Goal: Find specific page/section: Find specific page/section

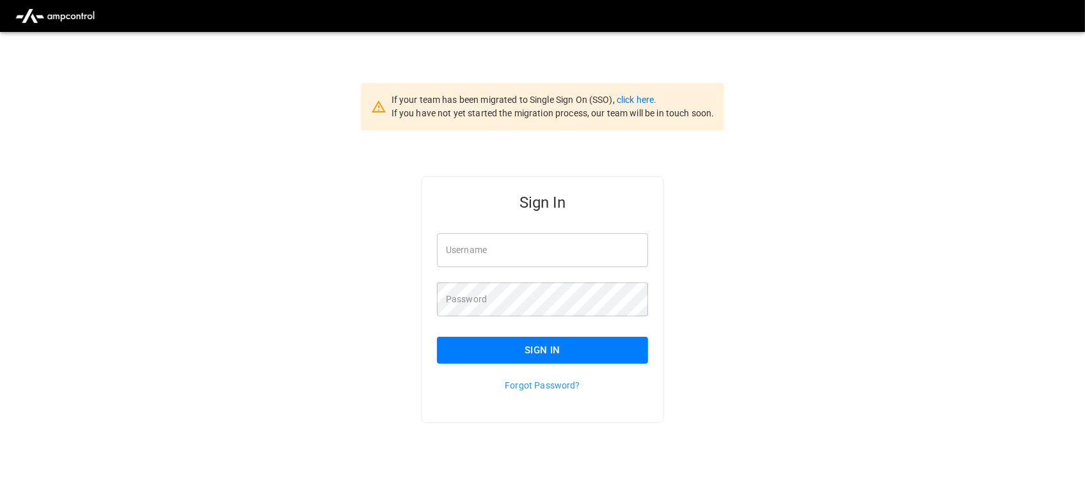
type input "**********"
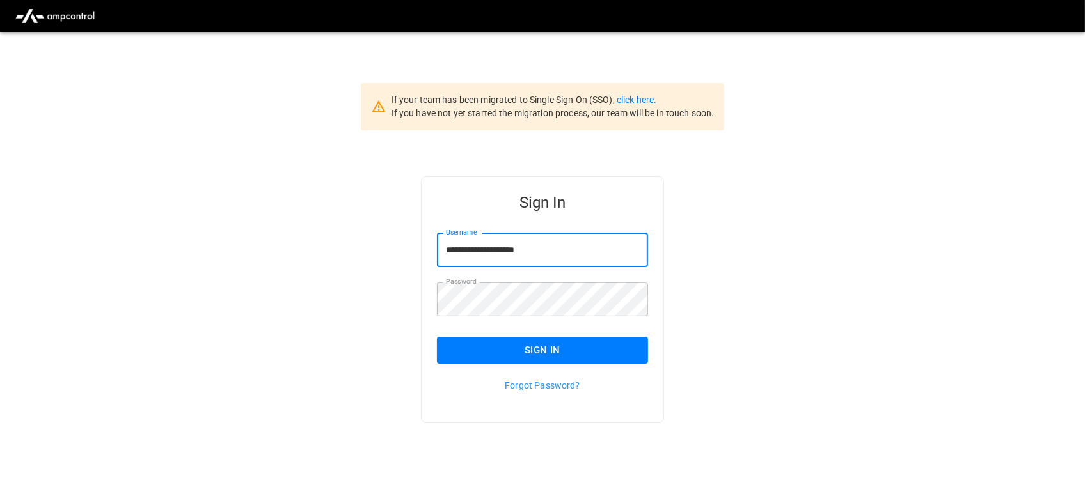
click at [558, 248] on input "**********" at bounding box center [542, 250] width 211 height 34
click at [542, 355] on button "Sign In" at bounding box center [542, 350] width 211 height 27
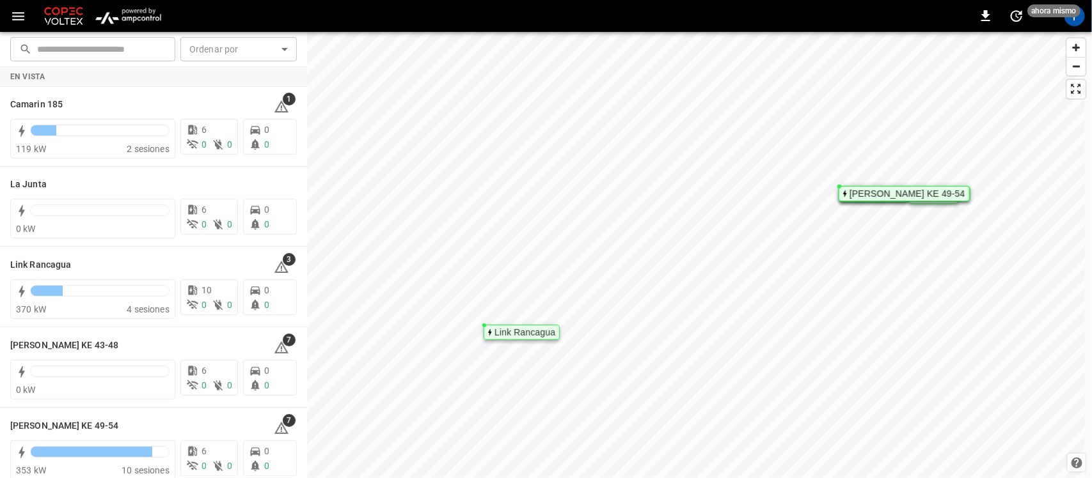
click at [121, 30] on button "menu" at bounding box center [128, 16] width 85 height 32
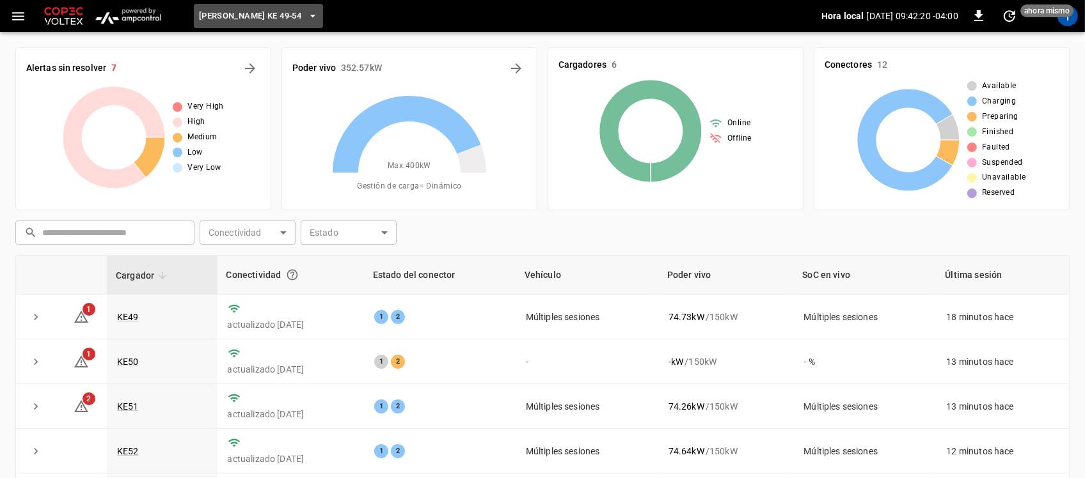
click at [291, 16] on button "[PERSON_NAME] KE 49-54" at bounding box center [258, 16] width 129 height 25
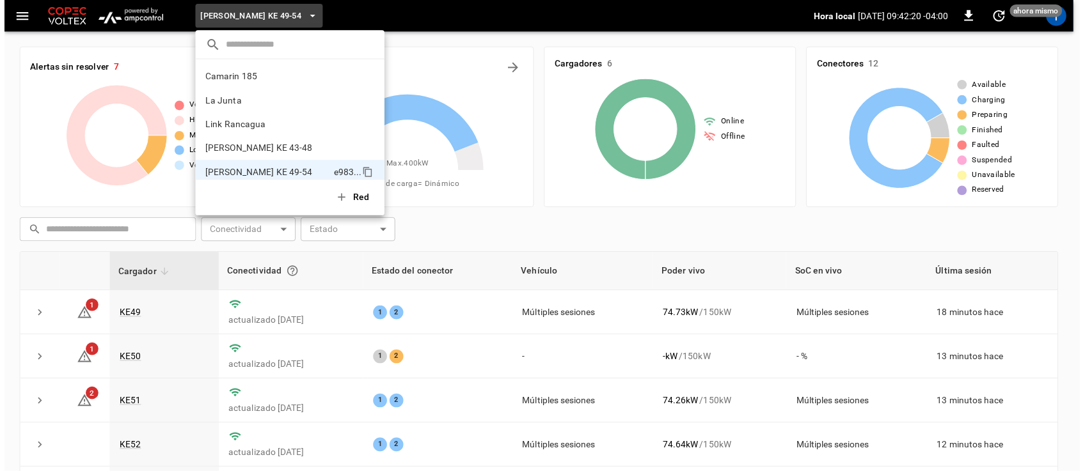
scroll to position [10, 0]
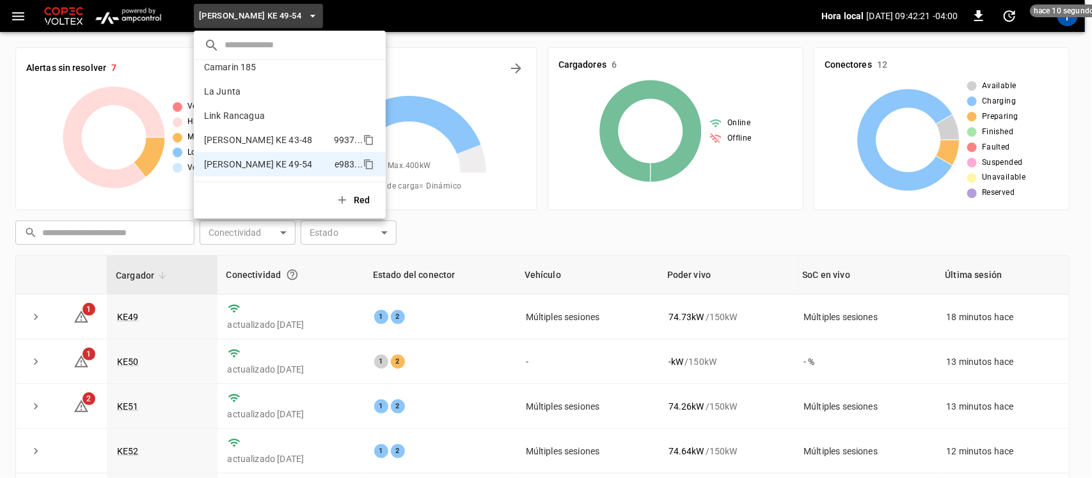
click at [261, 132] on li "[PERSON_NAME] KE 43-48 9937 ..." at bounding box center [290, 140] width 192 height 24
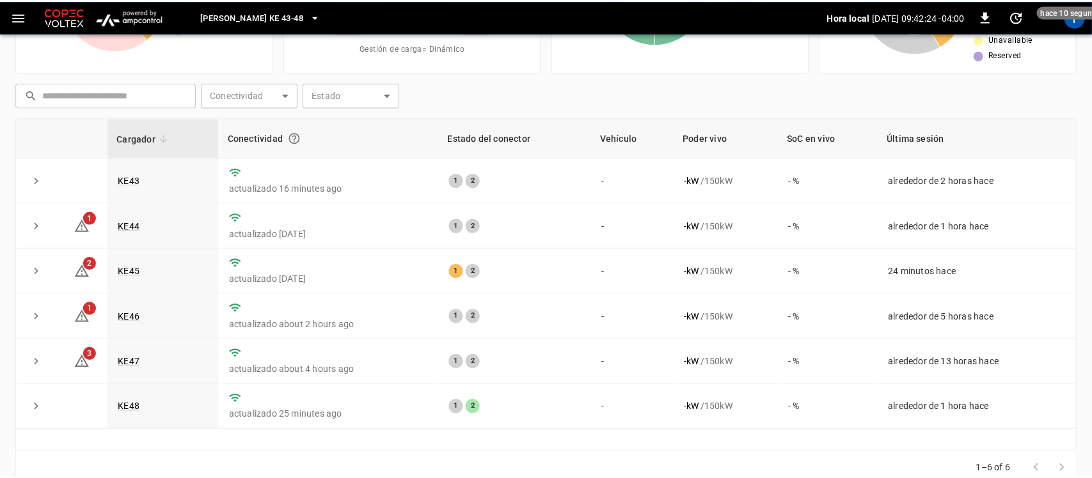
scroll to position [0, 0]
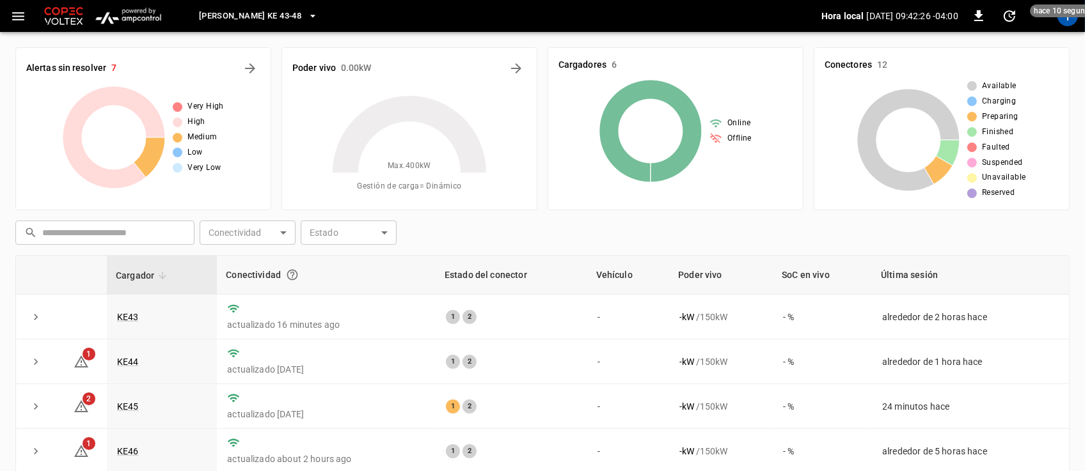
click at [306, 20] on icon "button" at bounding box center [312, 16] width 13 height 13
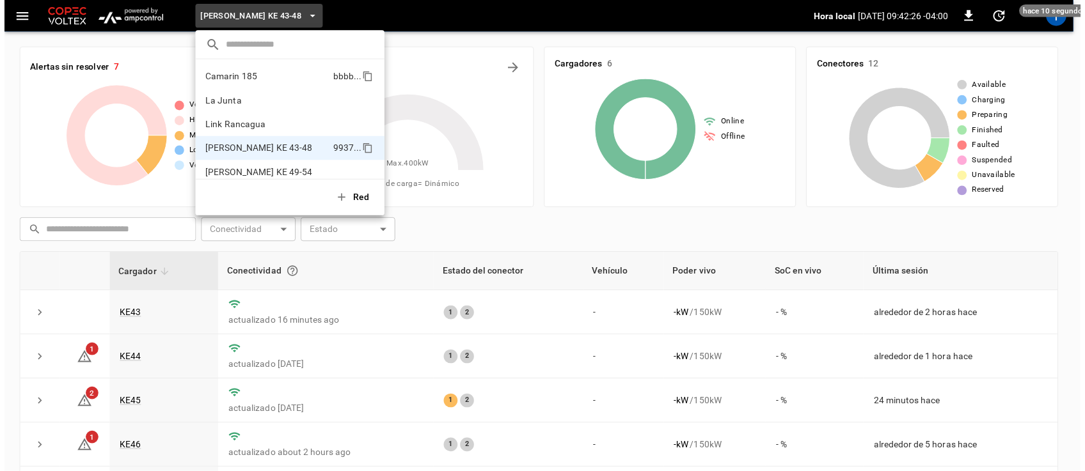
scroll to position [10, 0]
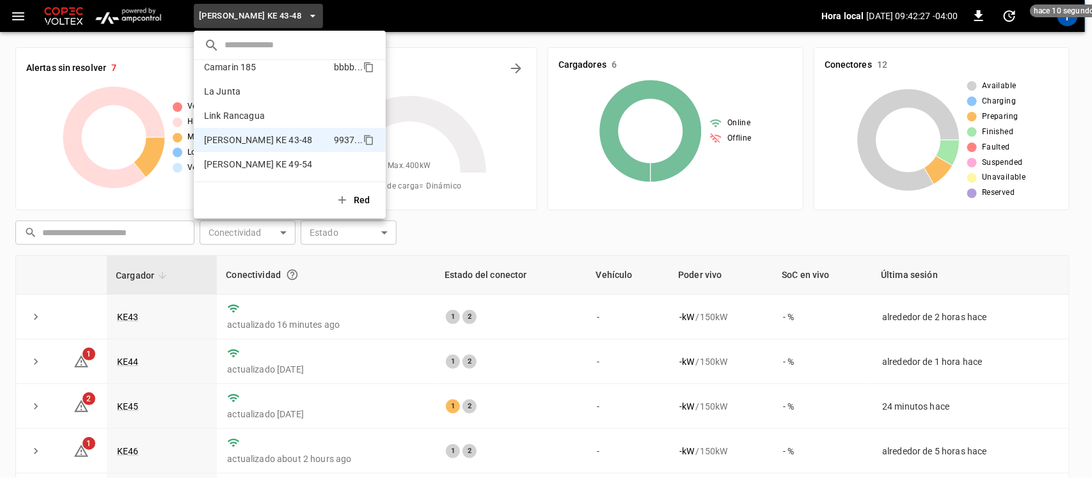
click at [267, 67] on li "Camarin 185 bbbb ..." at bounding box center [290, 67] width 192 height 24
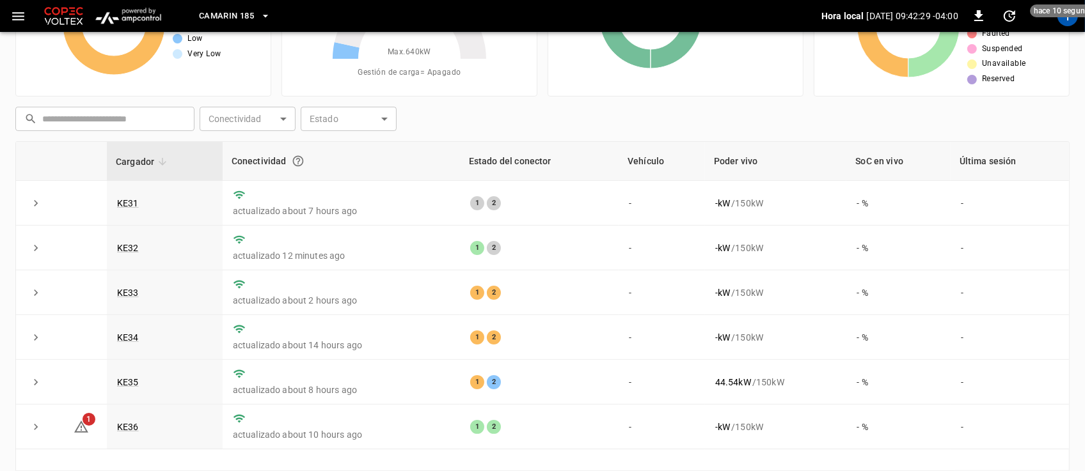
scroll to position [115, 0]
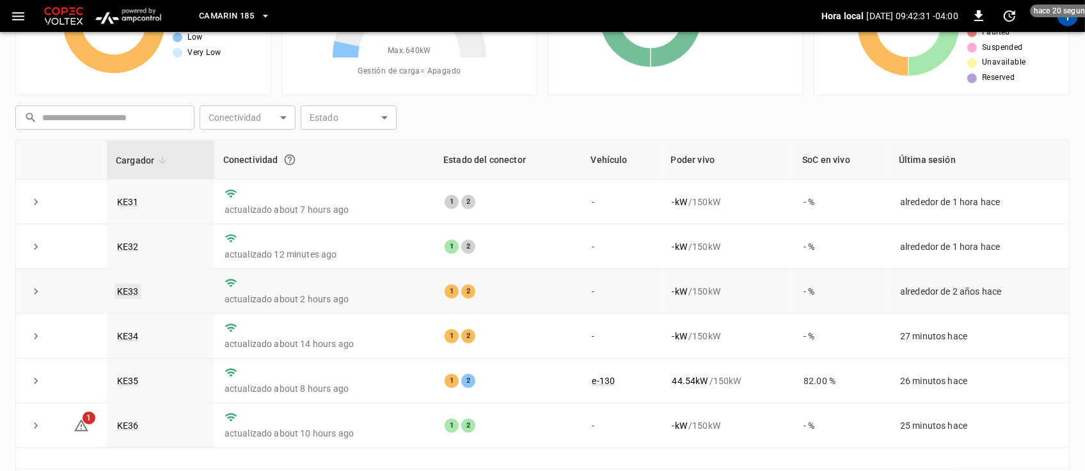
click at [133, 290] on link "KE33" at bounding box center [127, 291] width 27 height 15
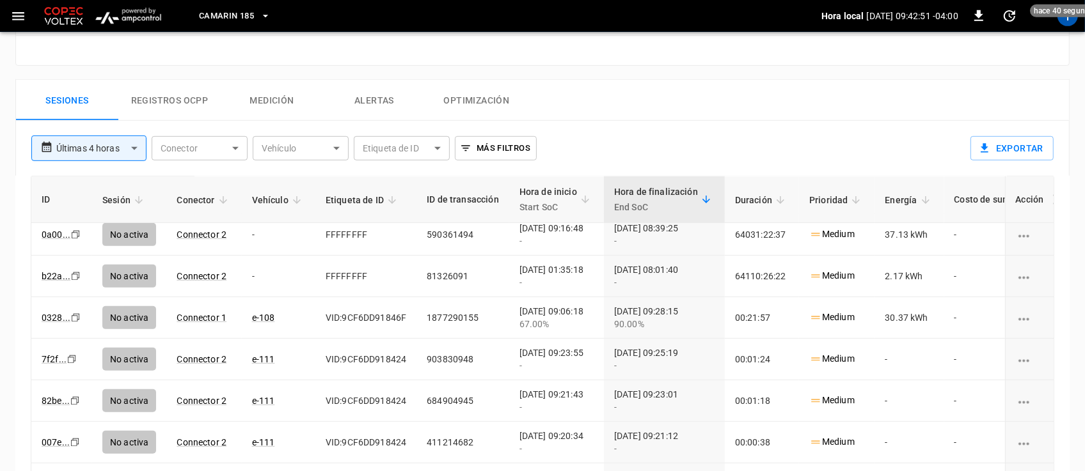
scroll to position [513, 0]
